Goal: Communication & Community: Answer question/provide support

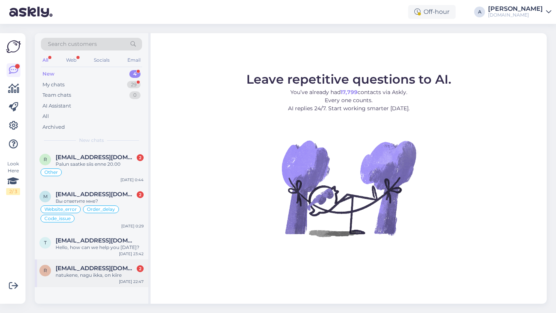
click at [89, 275] on div "natukene, nagu ikka, on kiire" at bounding box center [100, 275] width 88 height 7
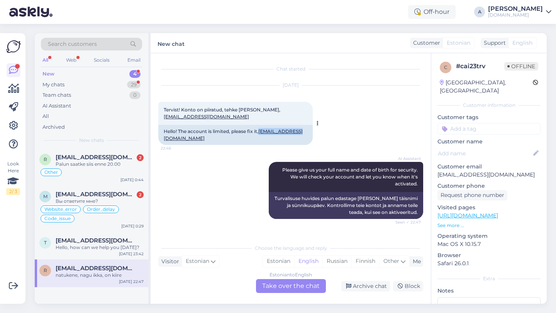
copy link "[EMAIL_ADDRESS][DOMAIN_NAME]"
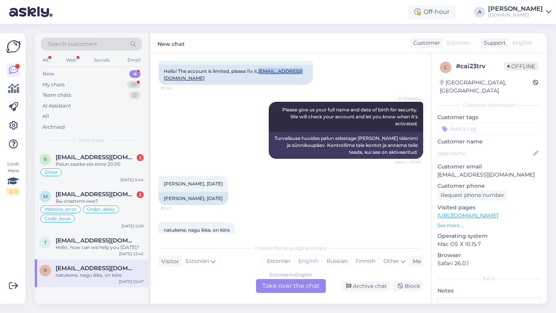
scroll to position [73, 0]
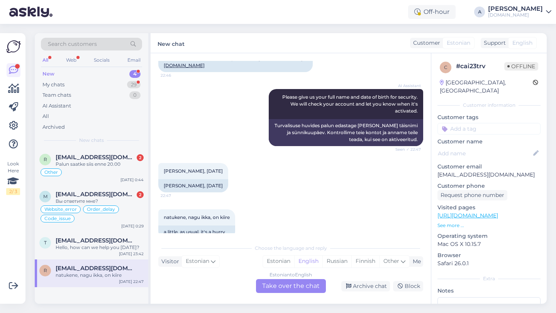
click at [273, 286] on div "Estonian to English Take over the chat" at bounding box center [291, 286] width 70 height 14
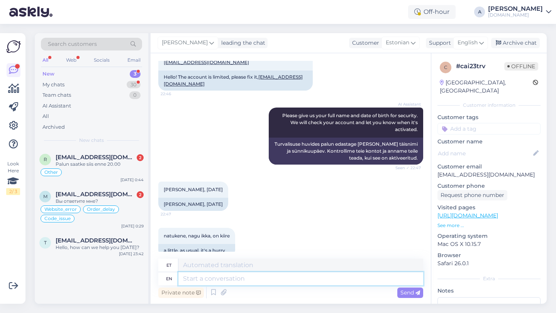
click at [213, 281] on textarea at bounding box center [300, 278] width 245 height 13
type textarea "hEY TH"
type textarea "hei"
type textarea "h"
type textarea "Hey there!"
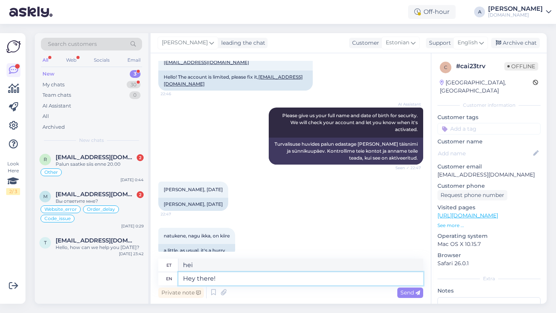
type textarea "Hei"
type textarea "Hey there!"
type textarea "Tere!"
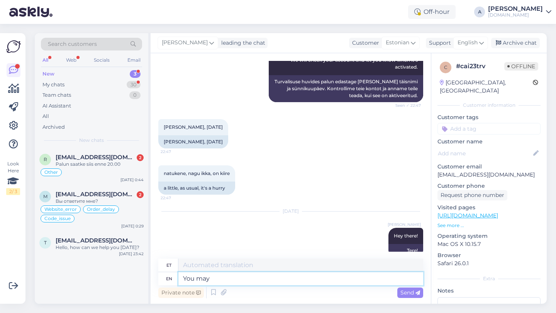
type textarea "You may"
type textarea "Sina"
type textarea "You may t"
type textarea "Sa võid"
type textarea "You may try now."
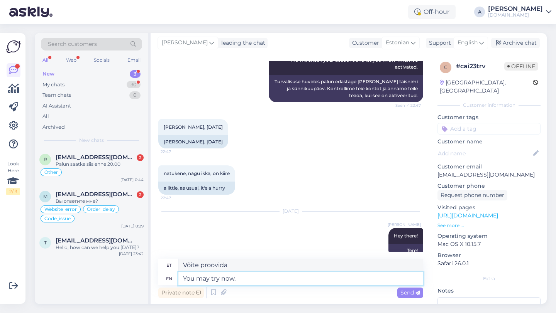
type textarea "Võite nüüd proovida."
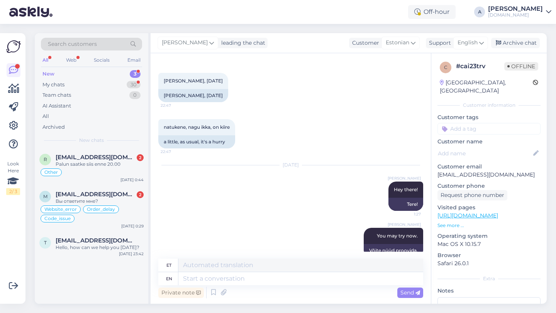
click at [453, 125] on input at bounding box center [488, 129] width 103 height 12
type input "blo"
click at [472, 147] on span "Blocked_account" at bounding box center [488, 149] width 41 height 5
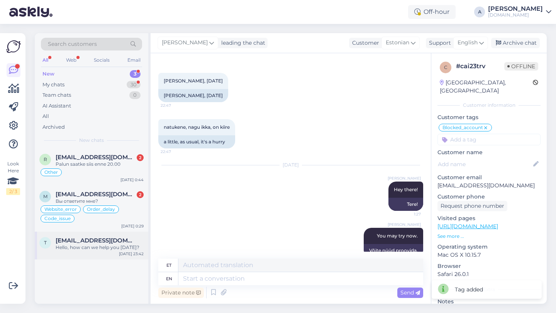
click at [87, 249] on div "Hello, how can we help you today?" at bounding box center [100, 247] width 88 height 7
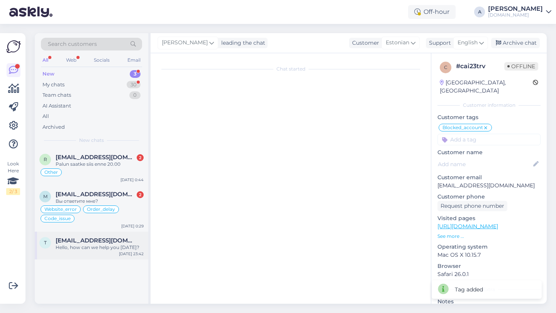
scroll to position [0, 0]
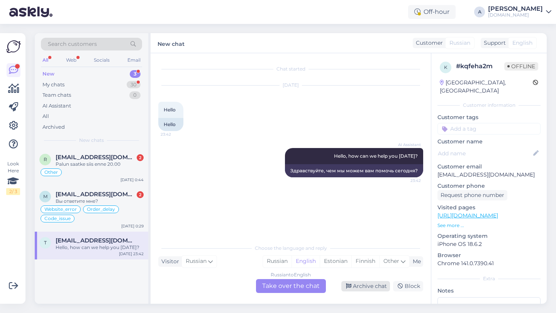
click at [359, 285] on div "Archive chat" at bounding box center [365, 286] width 49 height 10
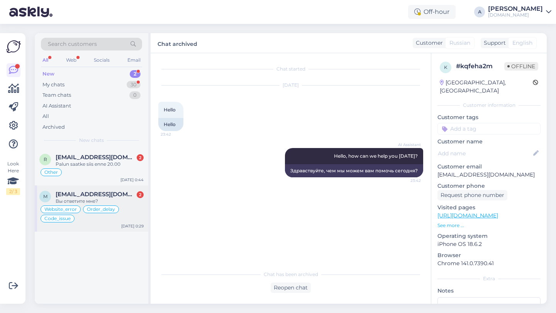
click at [100, 196] on span "[EMAIL_ADDRESS][DOMAIN_NAME]" at bounding box center [96, 194] width 80 height 7
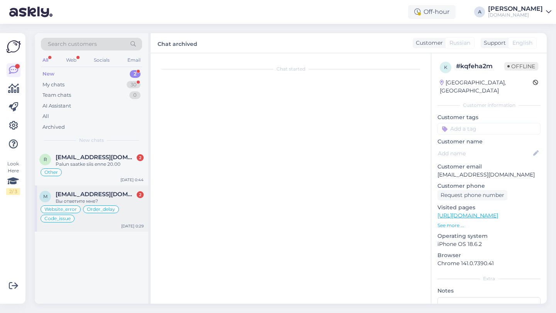
type textarea "Edastasin hd kande, ootab tagasimakset paar nädalat"
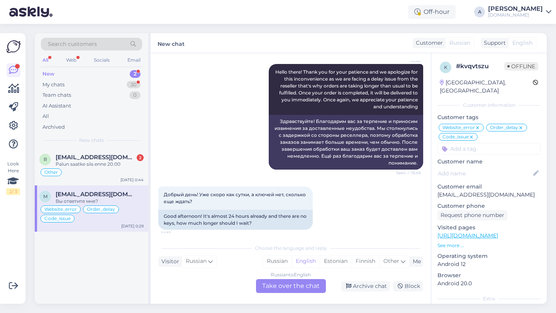
scroll to position [7217, 0]
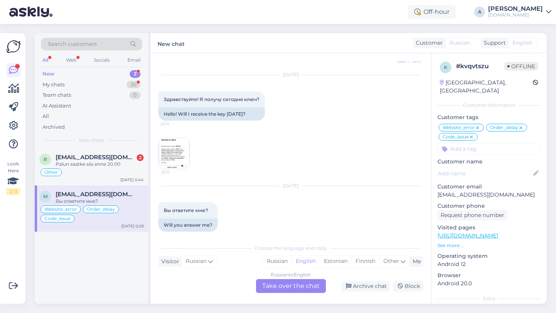
click at [279, 287] on div "Russian to English Take over the chat" at bounding box center [291, 286] width 70 height 14
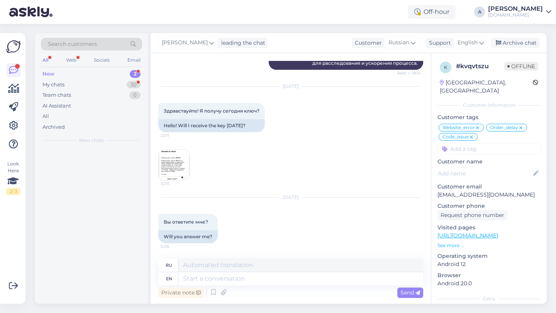
scroll to position [7199, 0]
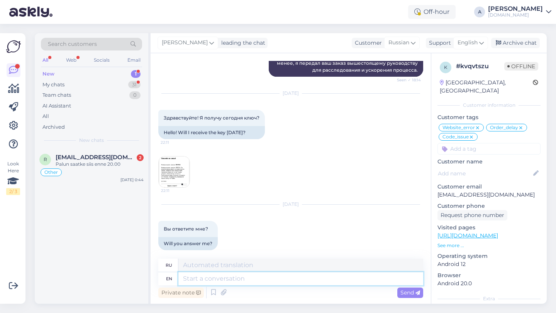
click at [228, 277] on textarea at bounding box center [300, 278] width 245 height 13
type textarea "Hey there"
type textarea "Привет"
type textarea "Hey there!"
type textarea "Привет!"
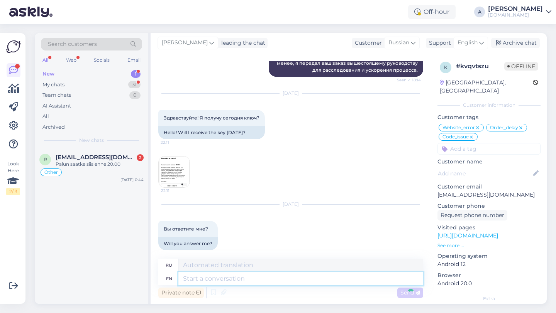
scroll to position [7245, 0]
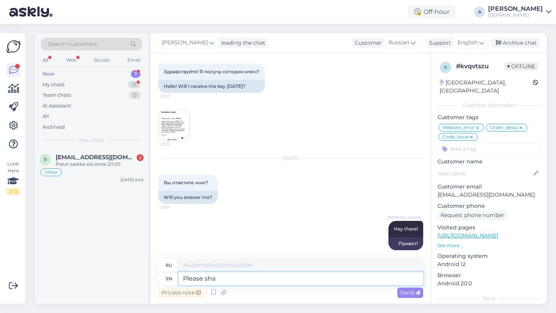
type textarea "Please shar"
type textarea "Пожалуйста"
type textarea "Please share with"
type textarea "Пожалуйста, поделитесь"
type textarea "Please share with me your"
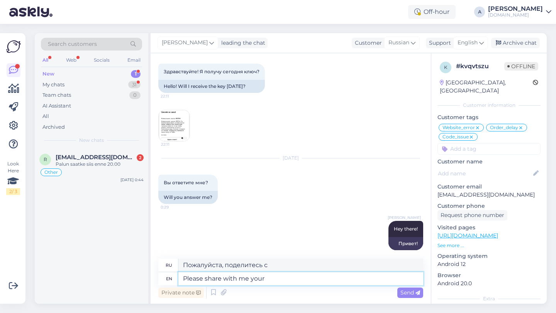
type textarea "Пожалуйста, поделитесь со мной."
type textarea "Please share with me your orde"
type textarea "Пожалуйста, поделитесь со мной своими"
type textarea "Please share with me your order numbe"
type textarea "Пожалуйста, поделитесь со мной вашим заказом."
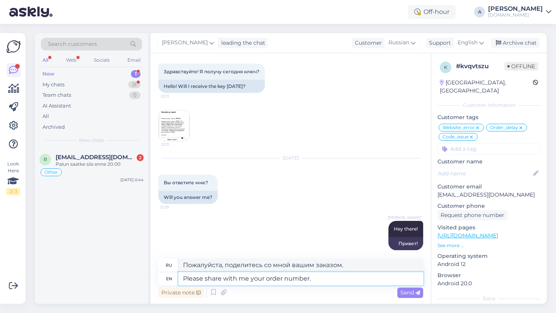
type textarea "Please share with me your order number."
type textarea "Пожалуйста, сообщите мне номер вашего заказа."
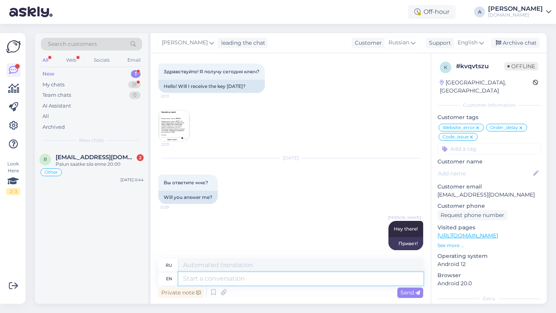
scroll to position [7291, 0]
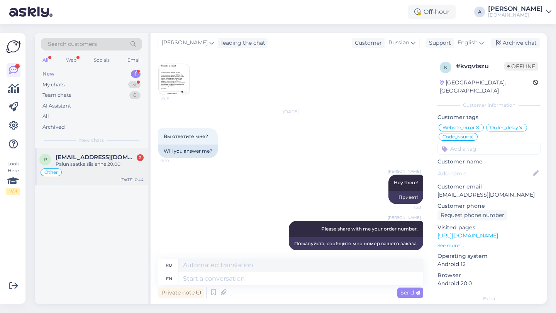
click at [109, 161] on div "Palun saatke siis enne 20.00" at bounding box center [100, 164] width 88 height 7
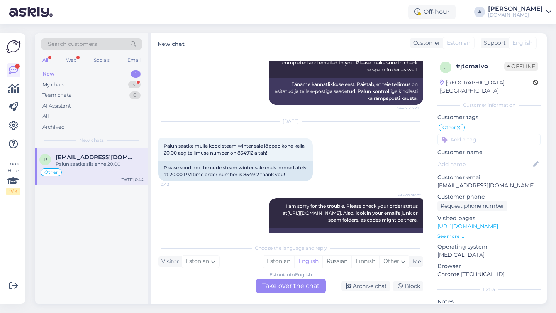
scroll to position [5445, 0]
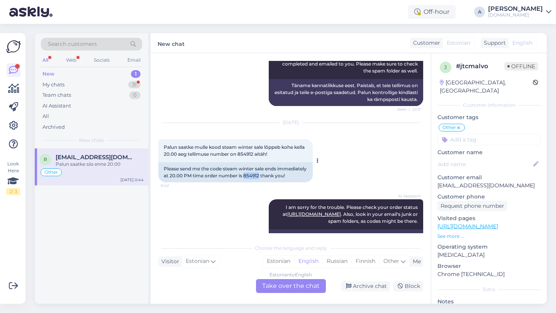
drag, startPoint x: 290, startPoint y: 154, endPoint x: 275, endPoint y: 155, distance: 14.3
click at [275, 162] on div "Please send me the code steam winter sale ends immediately at 20.00 PM time ord…" at bounding box center [235, 172] width 154 height 20
copy div "854912"
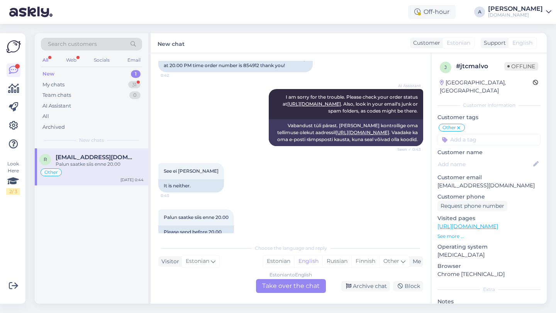
click at [270, 292] on div "Estonian to English Take over the chat" at bounding box center [291, 286] width 70 height 14
click at [270, 288] on div "Estonian to English Take over the chat" at bounding box center [291, 286] width 70 height 14
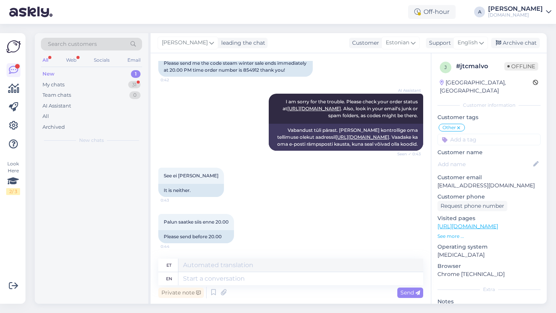
scroll to position [5537, 0]
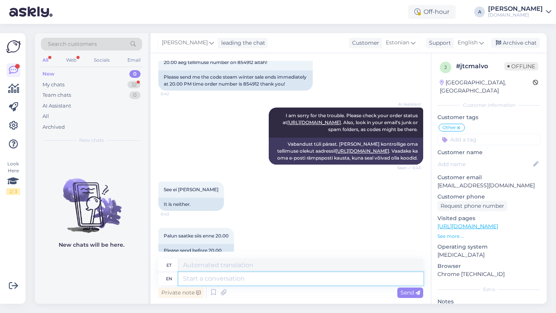
click at [230, 282] on textarea at bounding box center [300, 278] width 245 height 13
type textarea "Hey ther"
type textarea "Hei"
type textarea "Hey there!"
type textarea "Tere!"
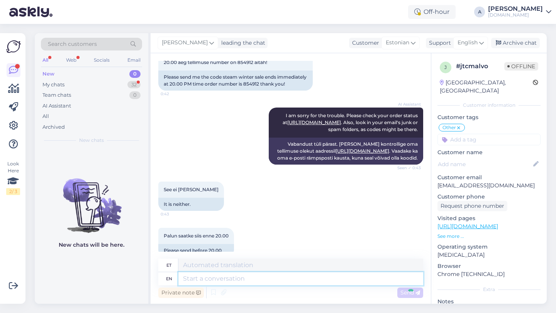
scroll to position [5583, 0]
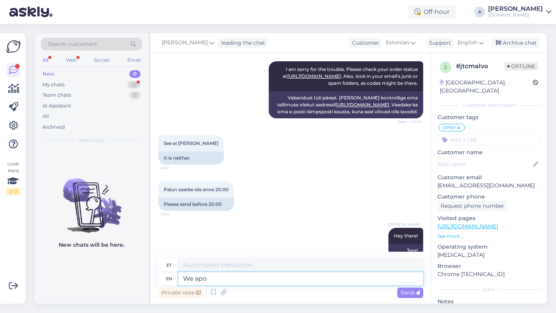
type textarea "We apol"
type textarea "Meie"
type textarea "We apologize for"
type textarea "Vabandame"
type textarea "We apologize for th"
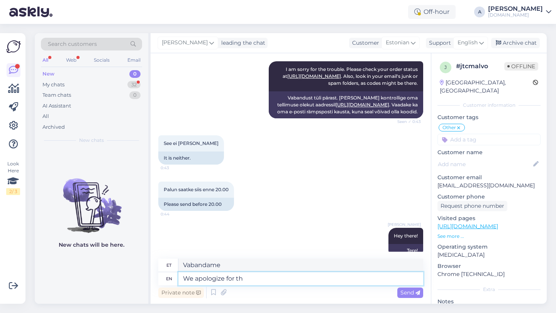
type textarea "Vabandame selle pärast"
type textarea "We apologize for the delay."
type textarea "Vabandame viivituse pärast."
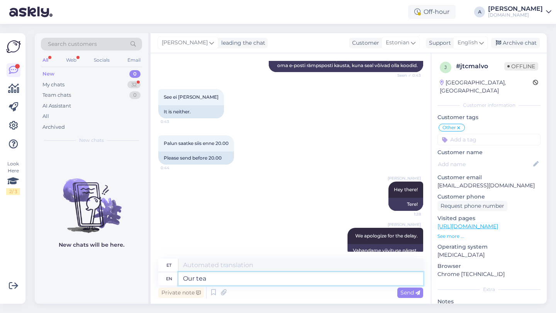
type textarea "Our team"
type textarea "Meie"
type textarea "Our team is work"
type textarea "Meie meeskond on"
type textarea "Our team is working to s"
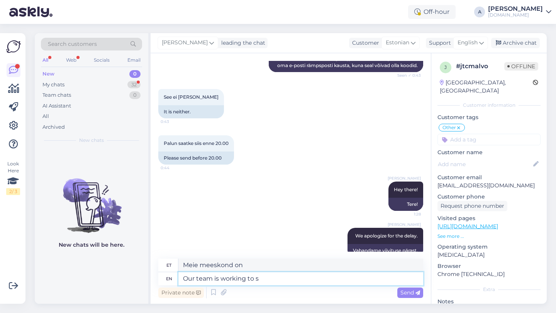
type textarea "Meie meeskond töötab"
type textarea "Our team is working to send i"
type textarea "Meie meeskond töötab selle nimel, et"
type textarea "Our team is working to send it a"
type textarea "Meie meeskond töötab selle nimel, et saata"
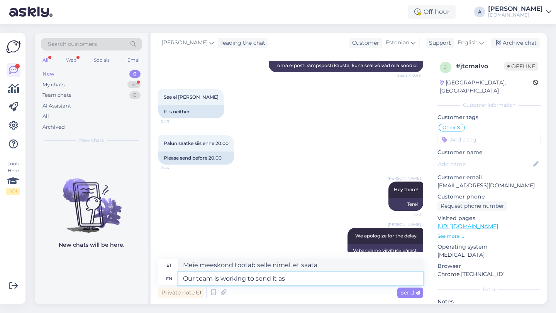
type textarea "Our team is working to send it as"
type textarea "Meie meeskond töötab selle saatmise nimel"
type textarea "Our team is working to send it as soon"
type textarea "Meie meeskond töötab selle nimel, et see saata järgmiselt"
type textarea "Our team is working to send it as soon asposs"
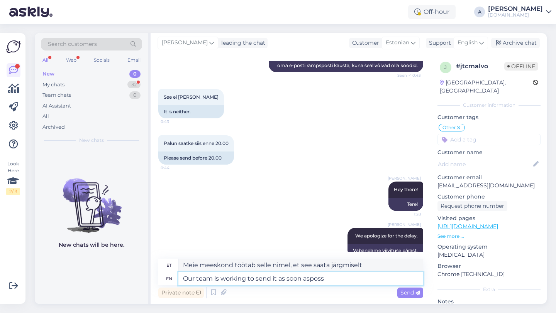
type textarea "Meie meeskond töötab selle nimel, et see võimalikult kiiresti saata"
type textarea "Our team is working to send it as soon as possib"
type textarea "Meie meeskond töötab selle nimel, et see esimesel võimalusel ära saata."
type textarea "Our team is working to send it as soon as possible."
type textarea "Meie meeskond töötab selle nimel, et see võimalikult kiiresti ära saata."
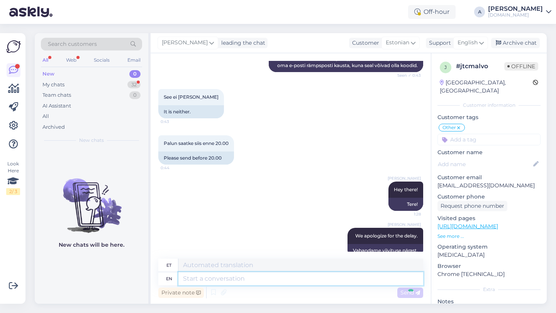
scroll to position [5682, 0]
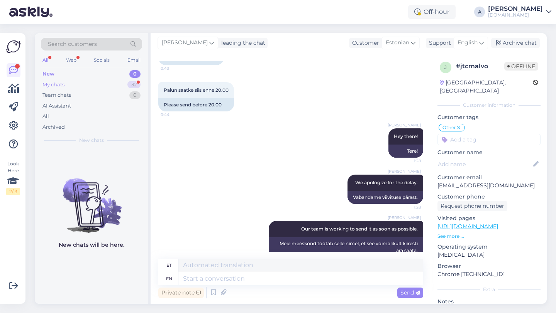
click at [137, 83] on div "32" at bounding box center [133, 85] width 13 height 8
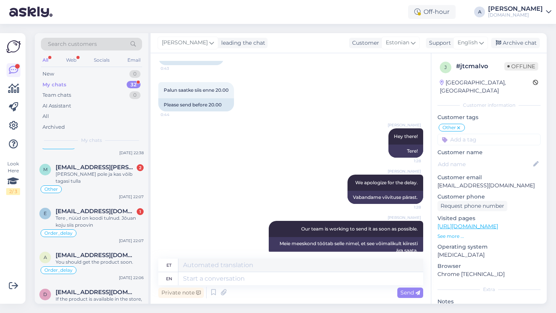
scroll to position [247, 0]
click at [95, 215] on div "Tere , nüüd on koodi tulnud. Jõuan koju siis proovin" at bounding box center [100, 222] width 88 height 14
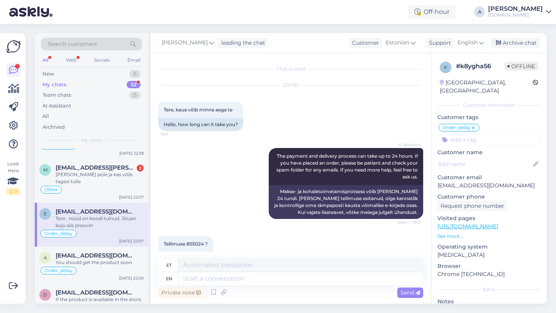
scroll to position [960, 0]
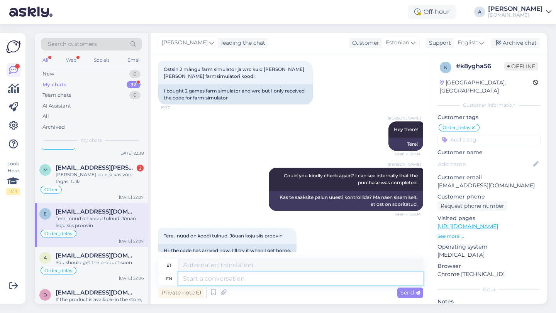
click at [194, 277] on textarea at bounding box center [300, 278] width 245 height 13
type textarea "I'm"
type textarea "Ma olen"
type textarea "I'm glad"
type textarea "Mul on hea meel"
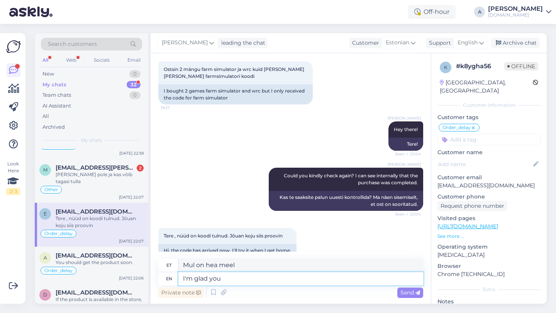
type textarea "I'm glad you"
type textarea "Mul on sinu üle hea meel"
type textarea "I'm glad you find"
type textarea "Mul on hea meel, et sa leidsid"
type textarea "I'm glad you found it."
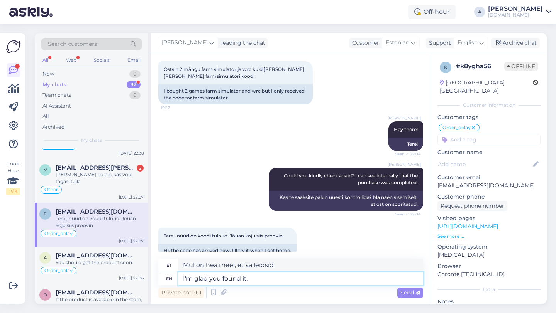
type textarea "Mul on hea meel, et sa selle leidsid."
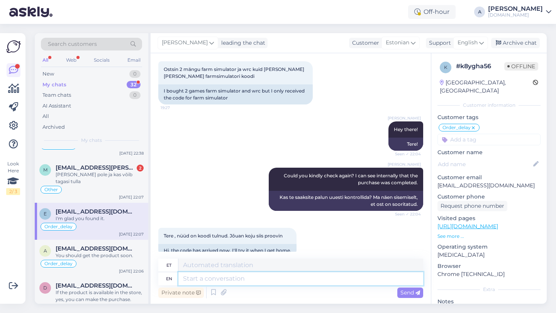
scroll to position [1022, 0]
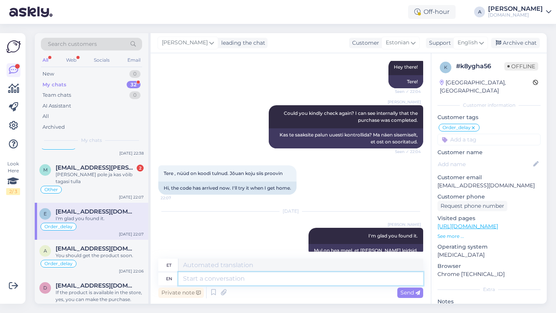
paste textarea "If you need further help, don't hesitate to contact us again. Have a great day!"
type textarea "If you need further help, don't hesitate to contact us again. Have a great day!"
type textarea "Kui vajate täiendavat abi, võtke meiega uuesti ühendust. Ilusat päeva!"
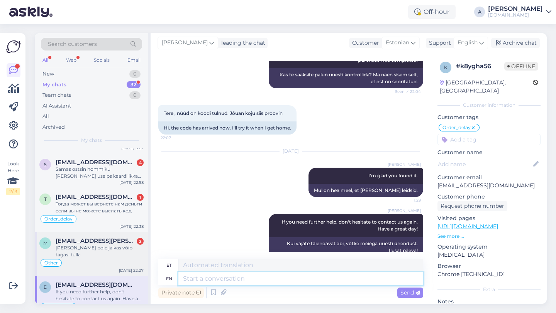
scroll to position [172, 0]
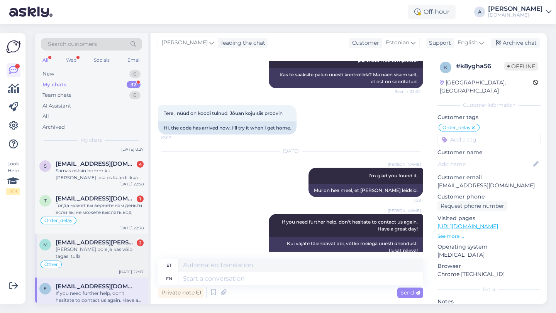
click at [94, 238] on div "m merike.looper@gmail.com 2 Miks seda pole ja kas võib tagasi tulla Other Oct 6…" at bounding box center [91, 256] width 113 height 44
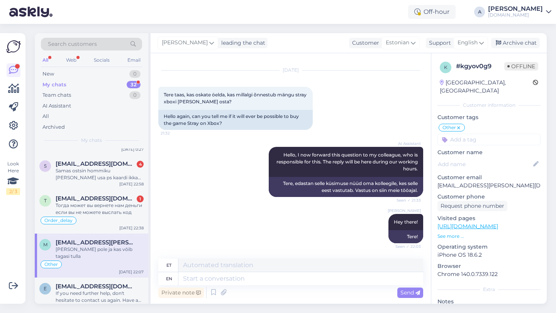
scroll to position [1494, 0]
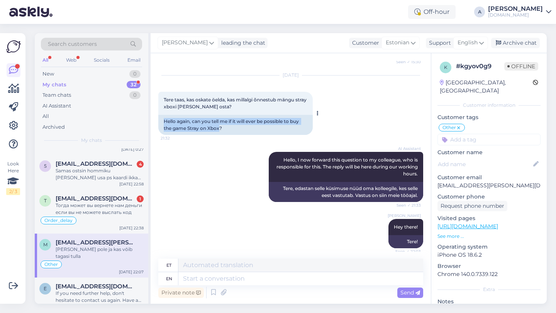
drag, startPoint x: 220, startPoint y: 108, endPoint x: 163, endPoint y: 101, distance: 57.6
click at [163, 115] on div "Hello again, can you tell me if it will ever be possible to buy the game Stray …" at bounding box center [235, 125] width 154 height 20
copy div "Hello again, can you tell me if it will ever be possible to buy the game Stray …"
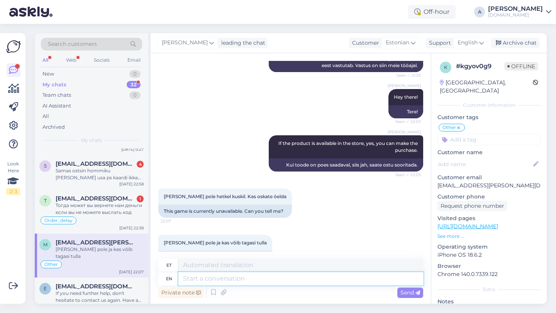
click at [200, 275] on textarea at bounding box center [300, 278] width 245 height 13
type textarea "Allow mr to"
type textarea "Luba"
type textarea "Allow mr to c"
type textarea "Lubage härra"
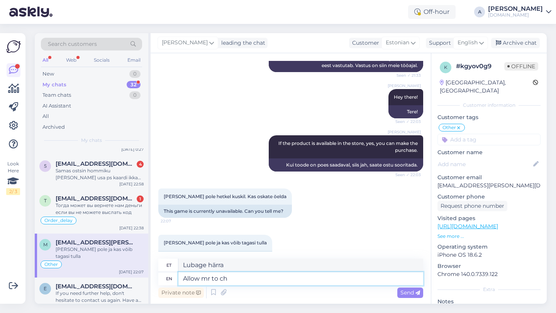
type textarea "Allow mr to che"
type textarea "Lubage härral"
type textarea "Allow mr to checl"
type textarea "Lubage härral kontrollida"
type textarea "Allow mr to check internally."
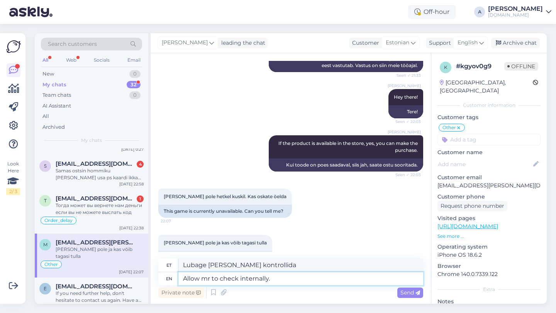
type textarea "Laske härral sisemiselt kontrollida."
click at [210, 279] on textarea "Allow mr to check internally." at bounding box center [300, 278] width 245 height 13
type textarea "Allow me to check internally."
type textarea "Lubage mul seestpoolt kontrollida."
drag, startPoint x: 284, startPoint y: 279, endPoint x: 161, endPoint y: 271, distance: 123.4
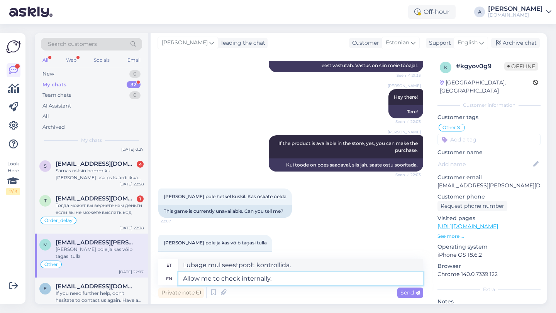
click at [161, 271] on div "et Lubage mul seestpoolt kontrollida. en Allow me to check internally." at bounding box center [290, 272] width 265 height 27
type textarea "Could you"
type textarea "Võiks"
type textarea "Could you pleas"
type textarea "Kas sa saaksid"
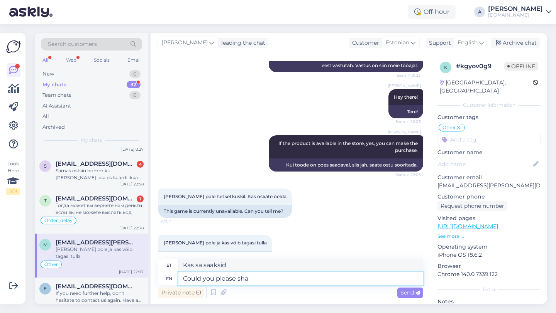
type textarea "Could you please shar"
type textarea "Kas te saaksite palun"
type textarea "Could you please share the"
type textarea "Kas te saaksite palun jagada"
type textarea "Could you please share the link"
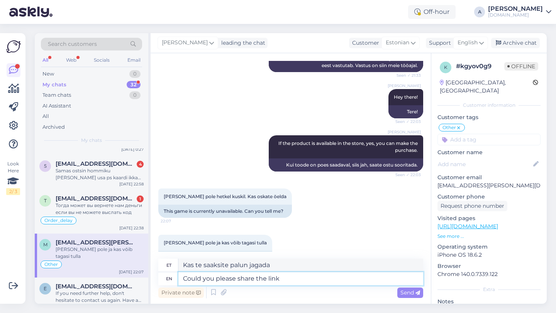
type textarea "Kas saaksite palun linki jagada"
type textarea "Could you please share the link to the"
type textarea "Kas te saaksite palun jagada linki, kuhu"
type textarea "Could you please share the link to the game"
type textarea "Kas saaksid palun jagada mängu linki?"
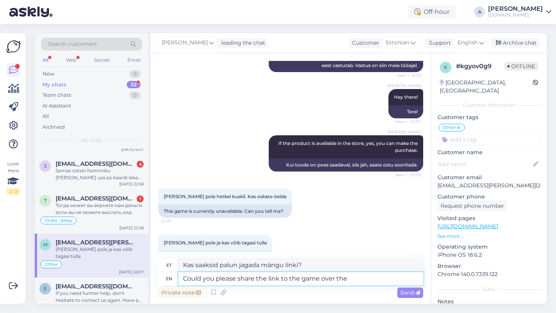
type textarea "Could you please share the link to the game over the c"
type textarea "Kas saaksid palun jagada linki mängu lõppu?"
type textarea "Could you please share the link to the game over the cah"
type textarea "Kas saaksid palun jagada mängu linki"
type textarea "Could you please share the link to the game over the chat'"
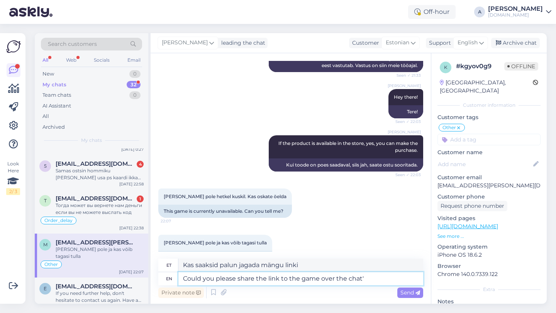
type textarea "Kas saaksid palun jagada mängu linki vestluses?"
type textarea "Could you please share the link to the game over the chat?"
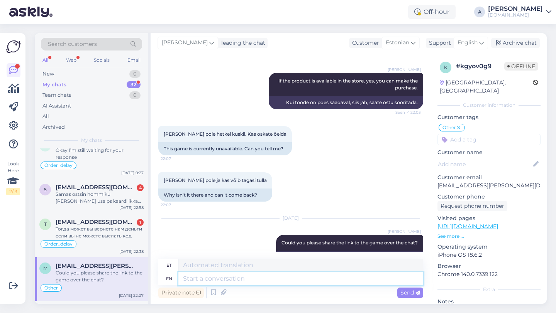
scroll to position [145, 0]
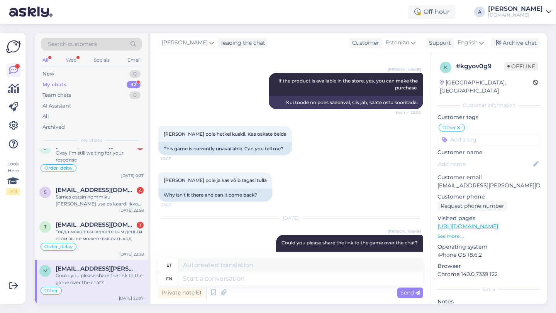
click at [93, 244] on div "Order_delay" at bounding box center [91, 246] width 104 height 9
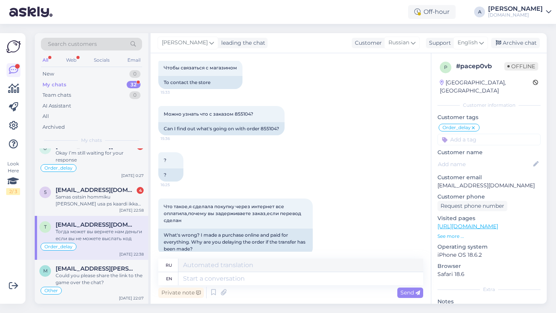
scroll to position [1129, 0]
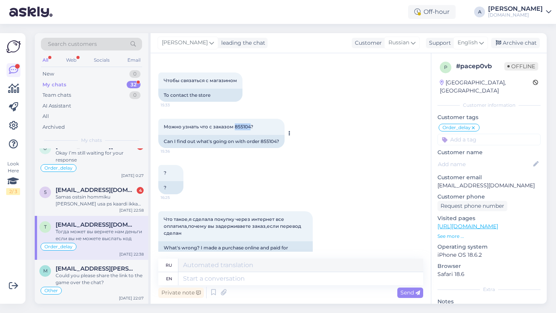
drag, startPoint x: 250, startPoint y: 132, endPoint x: 234, endPoint y: 133, distance: 15.8
click at [234, 130] on span "Можно узнать что с заказом 855104?" at bounding box center [209, 127] width 90 height 6
copy span "855104"
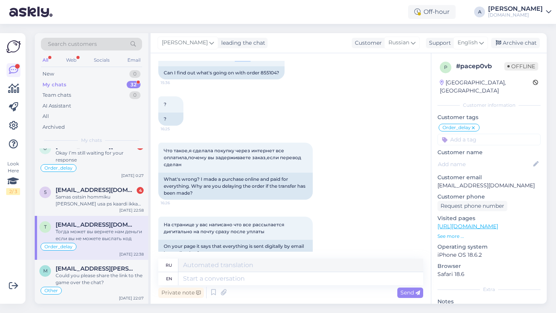
scroll to position [1474, 0]
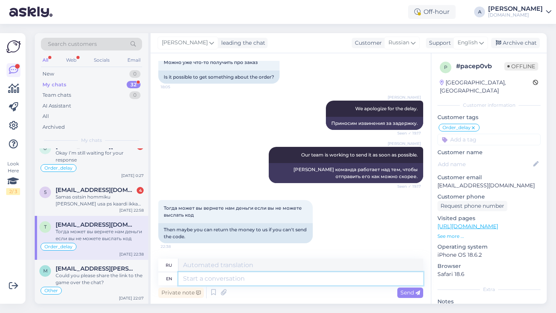
click at [204, 282] on textarea at bounding box center [300, 278] width 245 height 13
type textarea "Allow me t"
type textarea "Позволять"
type textarea "Allow me to"
type textarea "Позвольте мне"
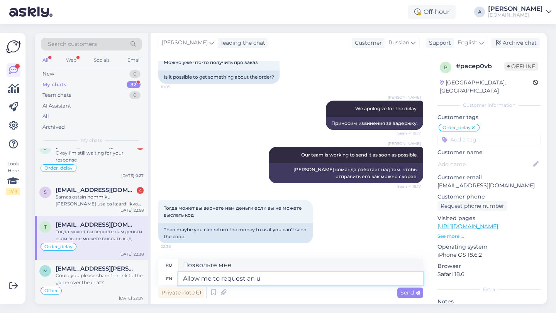
type textarea "Allow me to request an up"
type textarea "Позвольте мне попросить"
type textarea "Allow me to request an upda"
type textarea "Позвольте мне запросить"
type textarea "Allow me to request an update."
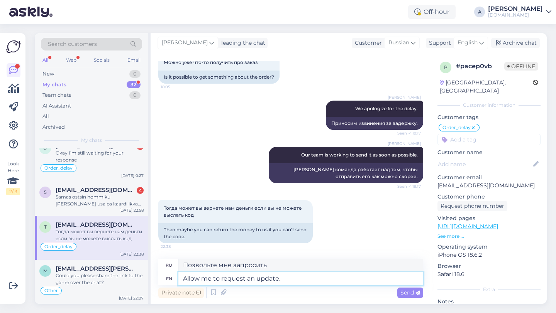
type textarea "Позвольте мне запросить обновление."
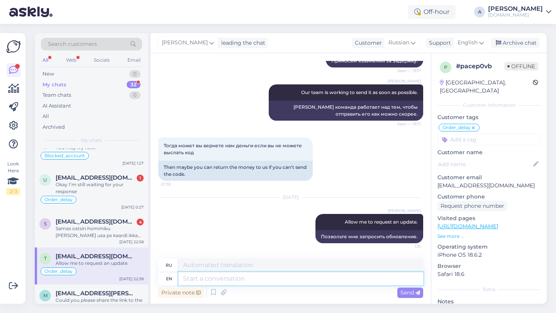
scroll to position [105, 0]
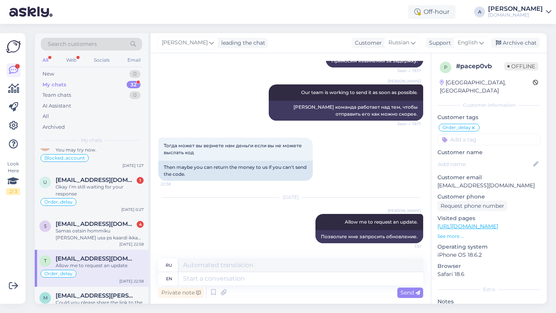
click at [118, 230] on div "Samas ostsin hommiku poole usa ps kaardi ikka veel pending" at bounding box center [100, 235] width 88 height 14
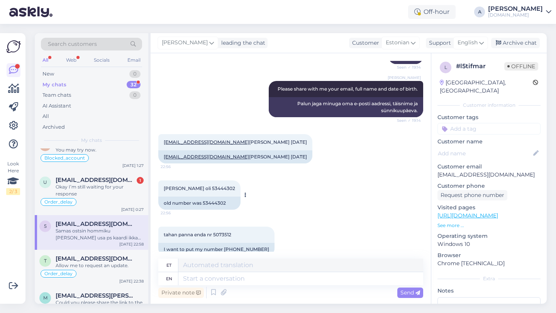
scroll to position [322, 0]
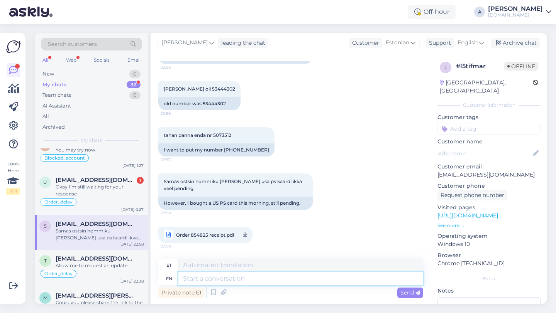
click at [190, 280] on textarea at bounding box center [300, 278] width 245 height 13
type textarea "A"
type textarea "What ha"
type textarea "Mis"
type textarea "What happen"
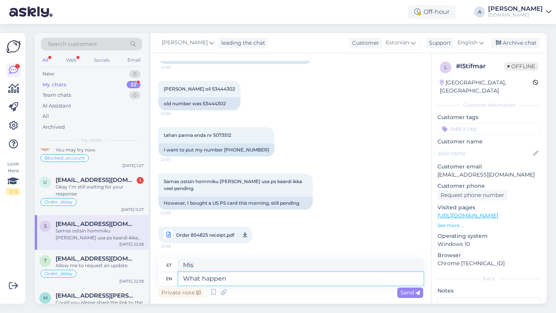
type textarea "Mis juhtub"
type textarea "What happens eh"
type textarea "Mis juhtub ehn?"
type textarea "What happens wu"
type textarea "Mis juhtub"
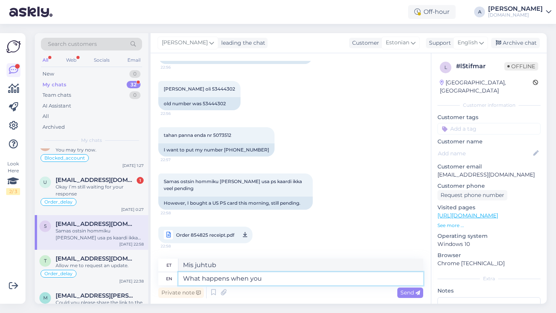
type textarea "What happens when you"
type textarea "Mis juhtub, kui"
type textarea "What happens when you try"
type textarea "Mis juhtub, kui sa"
type textarea "What happens when you try to ch"
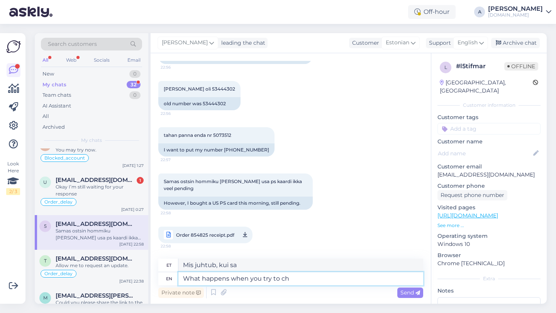
type textarea "Mis juhtub, kui proovid"
type textarea "What happens when you try to change"
type textarea "Mis juhtub, kui proovite"
type textarea "What happens when you try to change the"
type textarea "Mis juhtub, kui proovite muutuda"
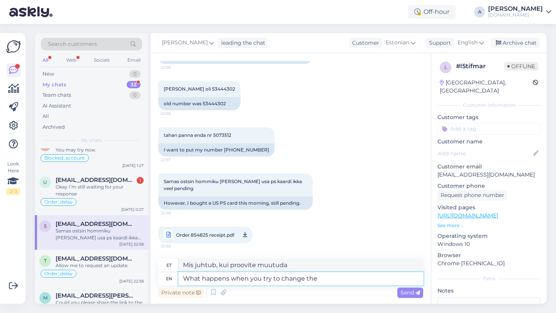
type textarea "What happens when you try to change the n"
type textarea "Mis juhtub, kui proovite muuta"
type textarea "What happens when you try to change the number your"
type textarea "Mis juhtub, kui proovite numbrit muuta"
type textarea "What happens when you try to change the number yours"
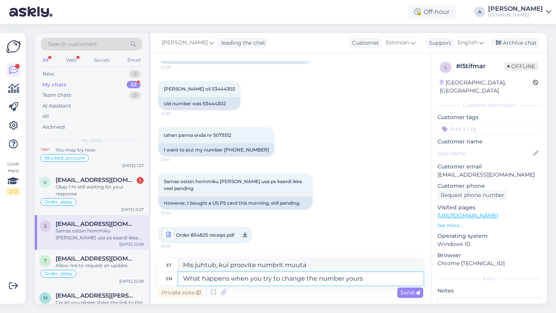
type textarea "Mis juhtub, kui proovite oma numbrit muuta"
type textarea "What happens when you try to change the number yourself?"
type textarea "Mis juhtub, kui proovite numbrit ise muuta?"
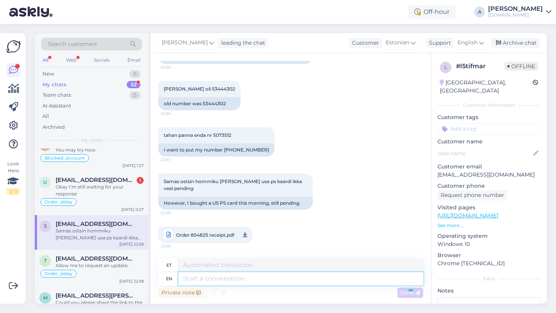
scroll to position [391, 0]
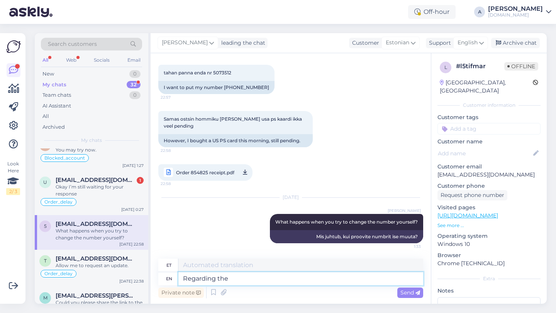
type textarea "Regarding the o"
type textarea "Seoses"
type textarea "Regarding the order"
type textarea "Mis puutub"
type textarea "Regarding the order"
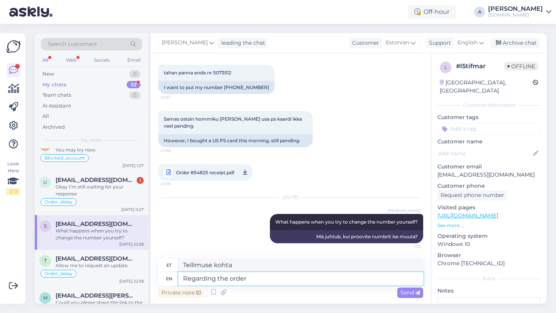
type textarea "Mis puutub tellimusse I"
type textarea "Regarding the order,"
type textarea "Tellimuse kohta"
type textarea "Regarding the order, I c"
type textarea "Mis puutub tellimusse,"
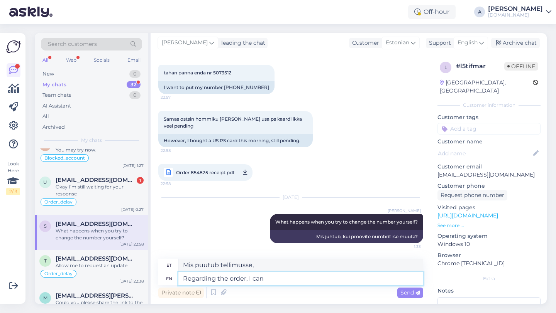
type textarea "Regarding the order, I can s"
type textarea "Mis puutub tellimusse, siis ma võin"
type textarea "Regarding the order, I can see int"
type textarea "Mis puutub tellimusse, siis ma näen, et"
type textarea "Regarding the order, I can see internally t"
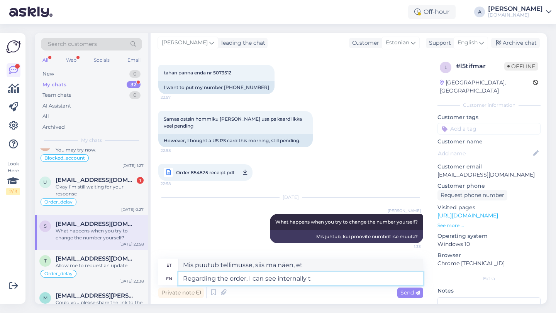
type textarea "Mis puutub tellimusse, siis näen ma sisemiselt"
type textarea "Regarding the order, I can see internally that"
type textarea "Mis puutub tellimusse, siis näen ma sisemiselt, et"
type textarea "Regarding the order, I can see internally that our tea"
type textarea "Mis puutub tellimusse, siis näen ma sisemiselt, et meie"
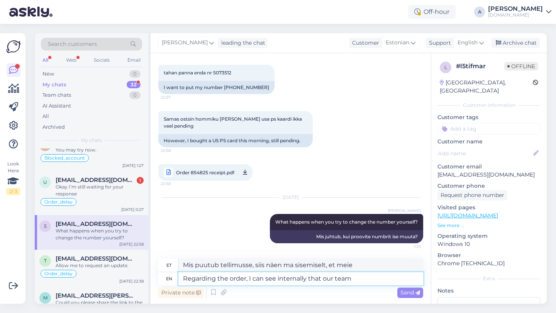
type textarea "Regarding the order, I can see internally that our team"
type textarea "Mis puutub tellimusse, siis näen, et meie meeskond"
type textarea "Regarding the order, I can see internally that our team is worki"
type textarea "Mis puutub tellimusse, siis näen, et meie meeskond on sisemiselt"
type textarea "Regarding the order, I can see internally that our team is working to s"
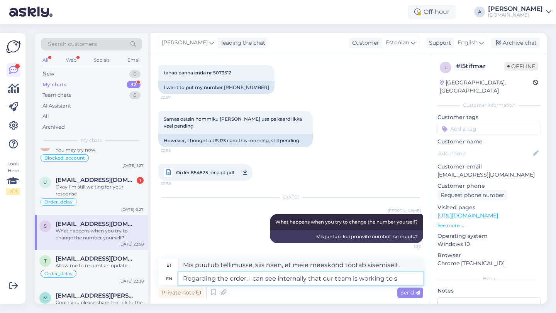
type textarea "Mis puutub tellimusse, siis näen, et meie meeskond töötab selle nimel, et"
type textarea "Regarding the order, I can see internally that our team is working to send it"
type textarea "Mis puutub tellimusse, siis näen, et meie meeskond töötab selle nimel, et see s…"
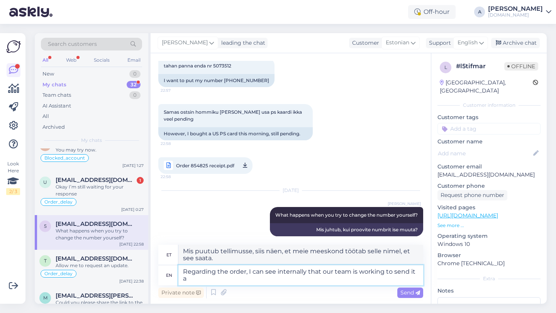
type textarea "Regarding the order, I can see internally that our team is working to send it as"
type textarea "Mis puutub tellimusse, siis näen, et meie meeskond töötab selle saatmise nimel."
type textarea "Regarding the order, I can see internally that our team is working to send it a…"
type textarea "Mis puutub tellimusse, siis näen sisemiselt, et meie meeskond töötab selle nime…"
type textarea "Regarding the order, I can see internally that our team is working to send it a…"
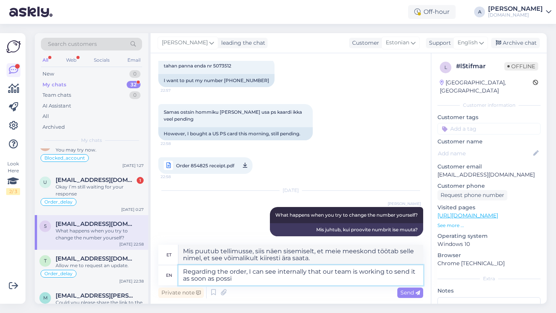
type textarea "Mis puutub tellimusse, siis näen, et meie meeskond töötab selle nimel, et see v…"
type textarea "Regarding the order, I can see internally that our team is working to send it a…"
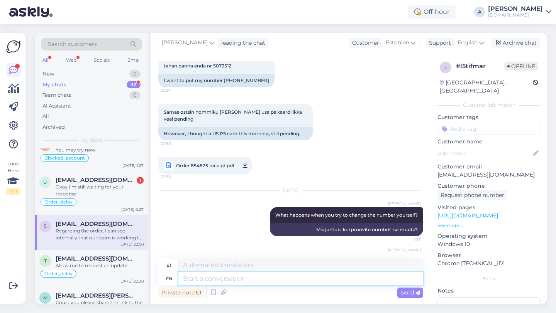
scroll to position [458, 0]
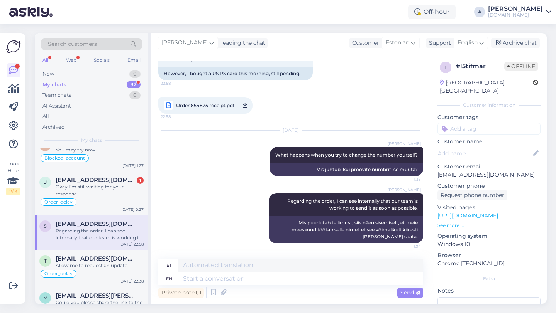
click at [478, 123] on input at bounding box center [488, 129] width 103 height 12
click at [487, 147] on span "Order_delay" at bounding box center [489, 149] width 28 height 5
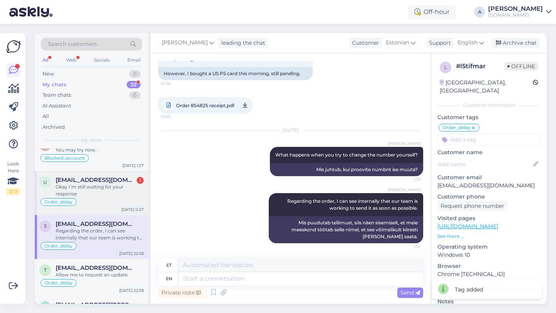
scroll to position [78, 0]
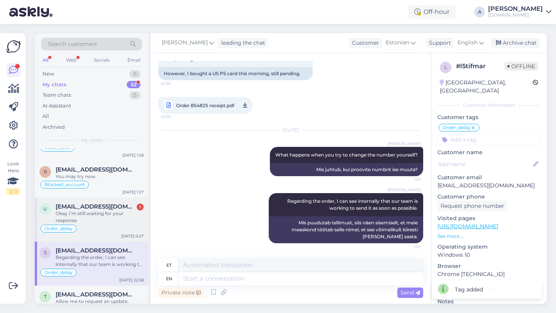
click at [103, 215] on div "Okay I’m still waiting for your response" at bounding box center [100, 217] width 88 height 14
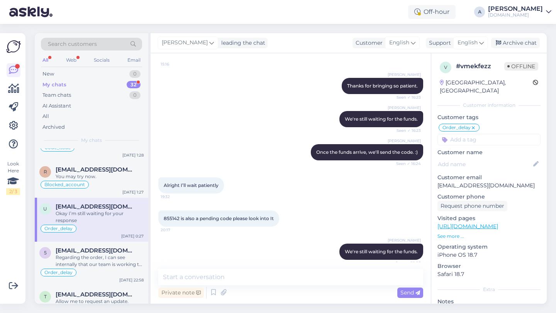
scroll to position [1122, 0]
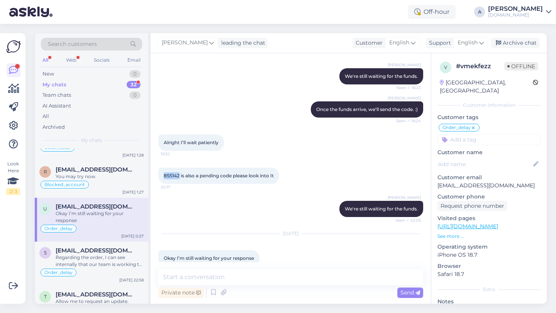
drag, startPoint x: 179, startPoint y: 182, endPoint x: 164, endPoint y: 182, distance: 14.7
click at [164, 179] on span "855142 is also a pending code please look into It" at bounding box center [219, 176] width 110 height 6
copy span "855142"
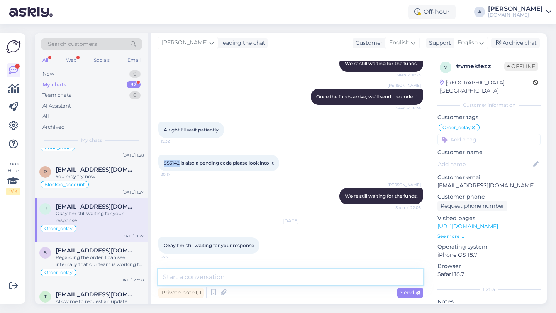
click at [209, 277] on textarea at bounding box center [290, 277] width 265 height 16
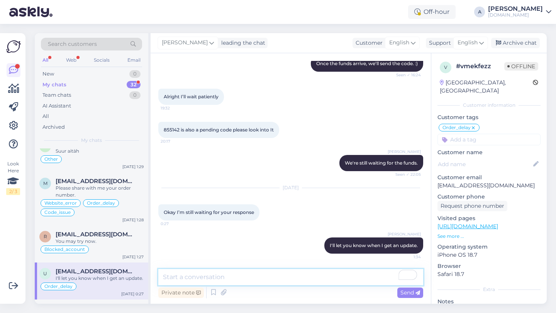
scroll to position [0, 0]
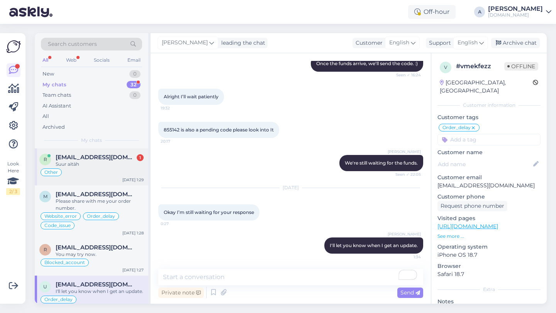
click at [89, 164] on div "Suur aitäh" at bounding box center [100, 164] width 88 height 7
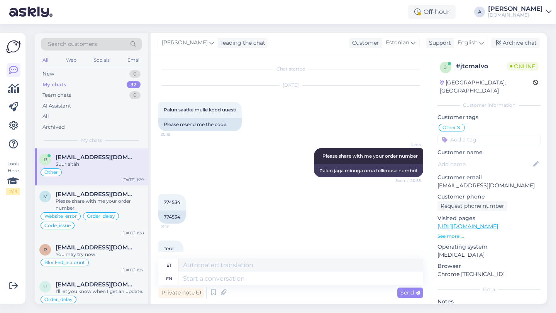
scroll to position [5543, 0]
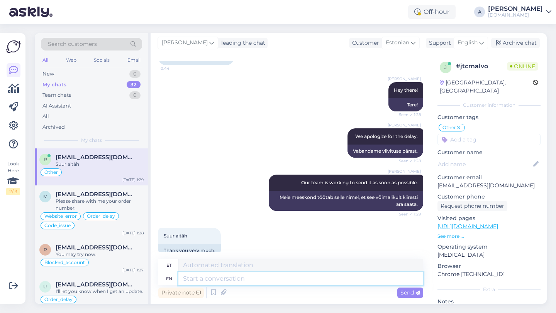
click at [200, 274] on textarea at bounding box center [300, 278] width 245 height 13
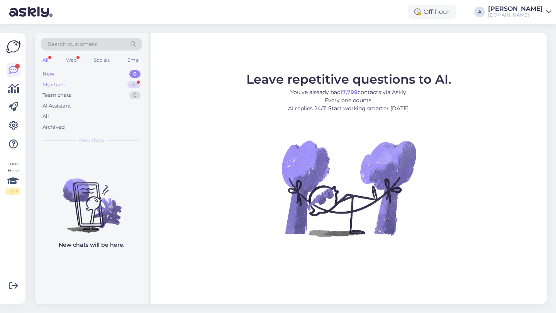
click at [128, 85] on div "32" at bounding box center [133, 85] width 13 height 8
